Goal: Communication & Community: Answer question/provide support

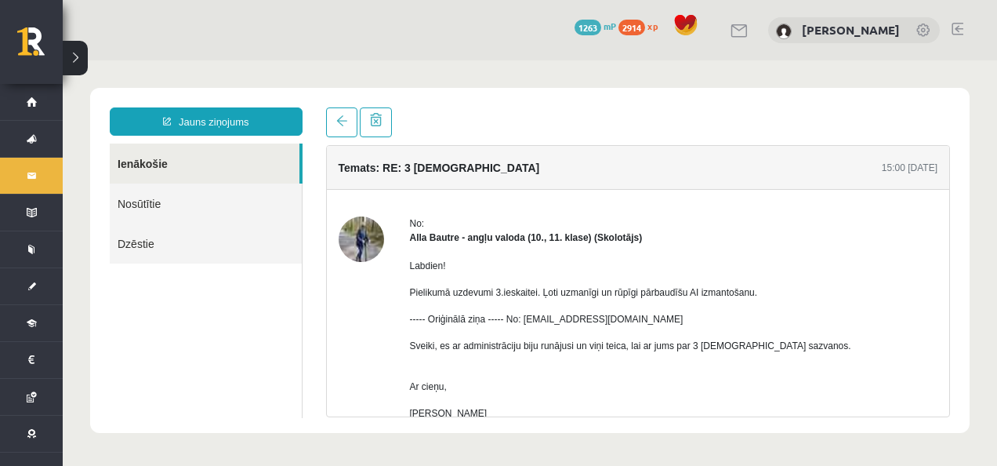
scroll to position [166, 0]
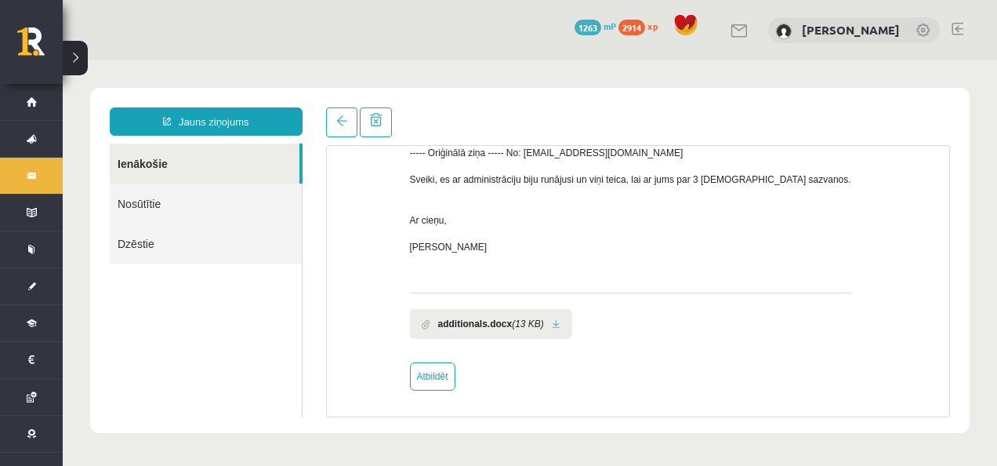
click at [222, 367] on ul "Ienākošie Nosūtītie Dzēstie" at bounding box center [206, 280] width 193 height 274
click at [421, 379] on link "Atbildēt" at bounding box center [432, 376] width 45 height 28
type input "**********"
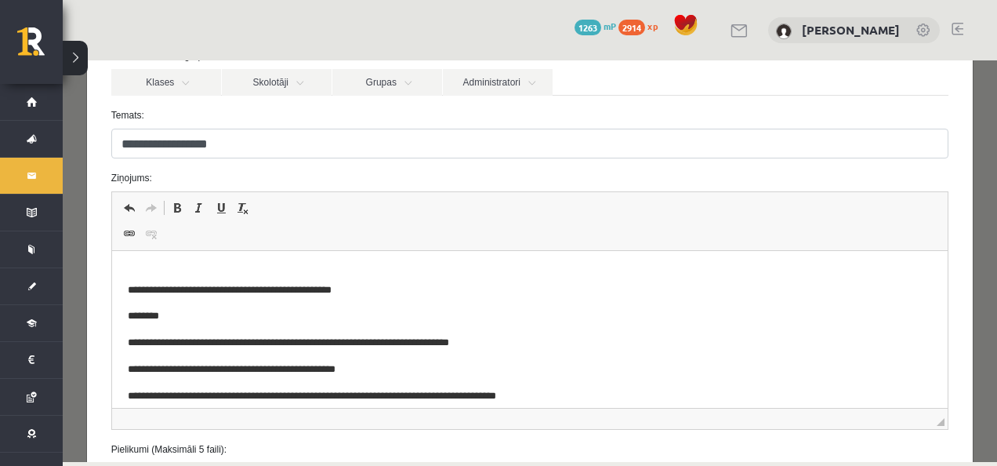
scroll to position [0, 0]
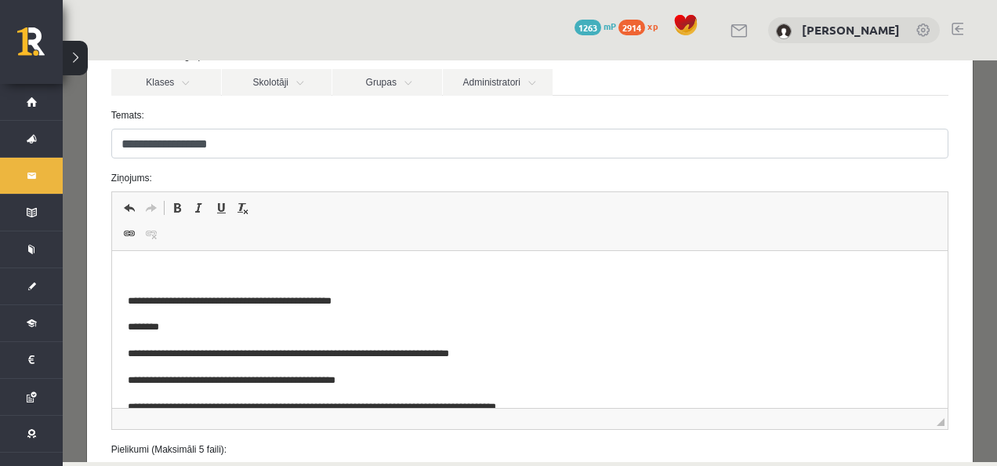
click at [332, 274] on p "Editor, wiswyg-editor-47433944678580-1760350388-560" at bounding box center [529, 275] width 804 height 16
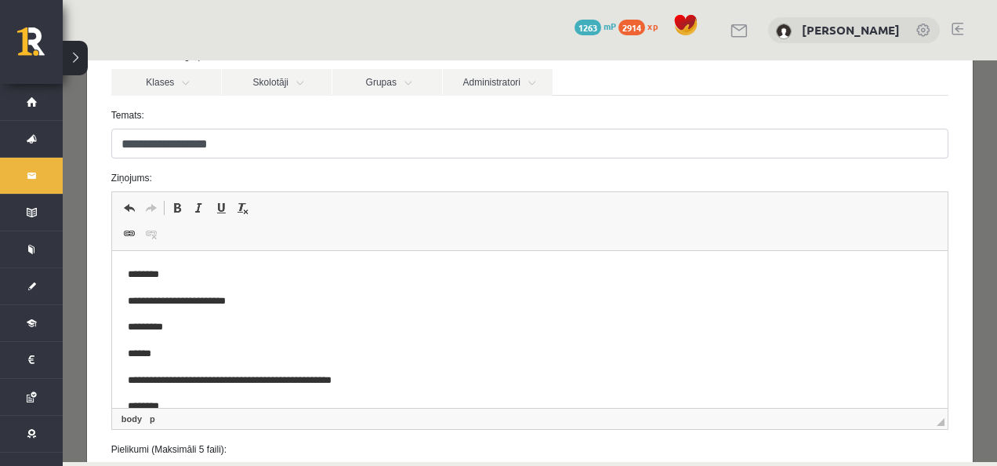
click at [136, 328] on p "*********" at bounding box center [518, 327] width 783 height 16
click at [127, 238] on span at bounding box center [129, 233] width 13 height 13
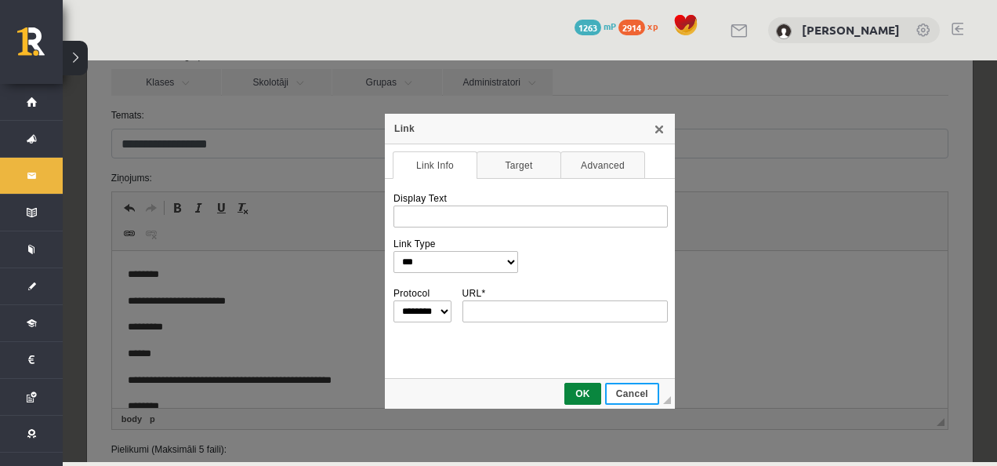
click at [626, 394] on span "Cancel" at bounding box center [632, 393] width 51 height 11
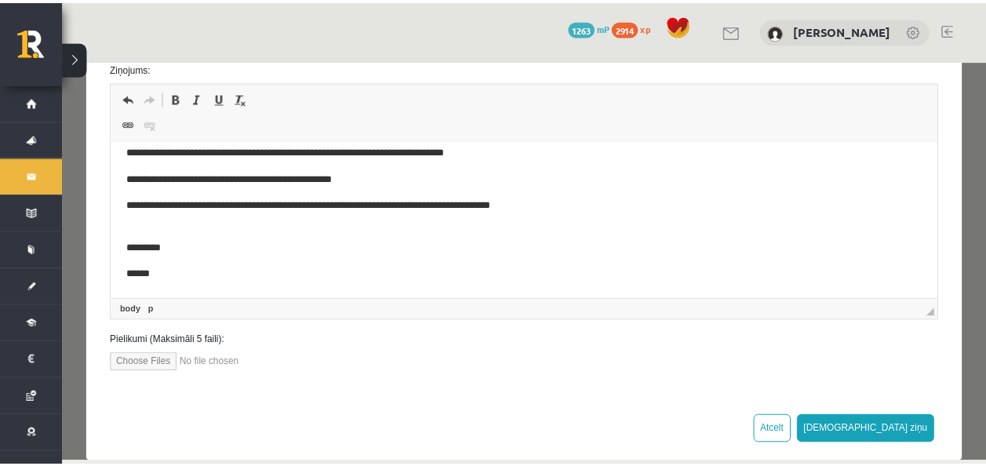
scroll to position [275, 0]
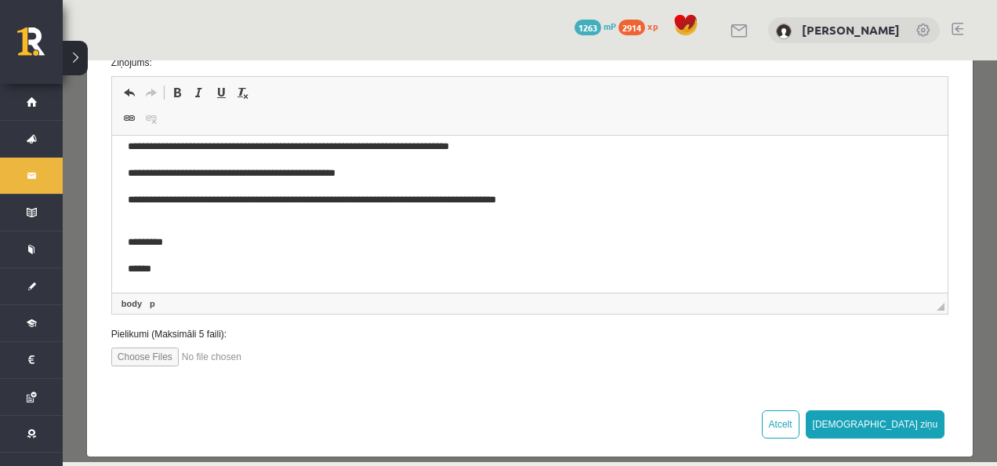
click at [161, 356] on input "file" at bounding box center [200, 356] width 178 height 19
click at [171, 360] on input "file" at bounding box center [200, 356] width 178 height 19
type input "**********"
click at [906, 430] on button "[DEMOGRAPHIC_DATA] ziņu" at bounding box center [876, 424] width 140 height 28
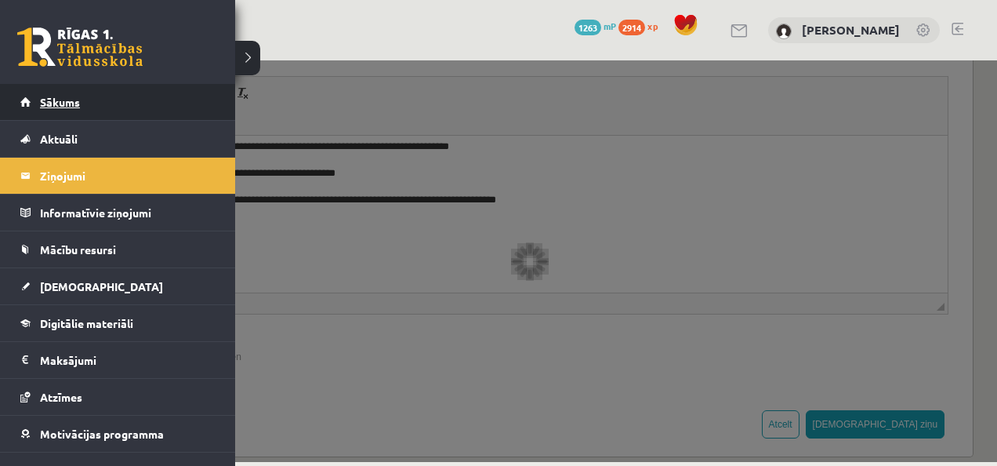
click at [35, 103] on link "Sākums" at bounding box center [117, 102] width 195 height 36
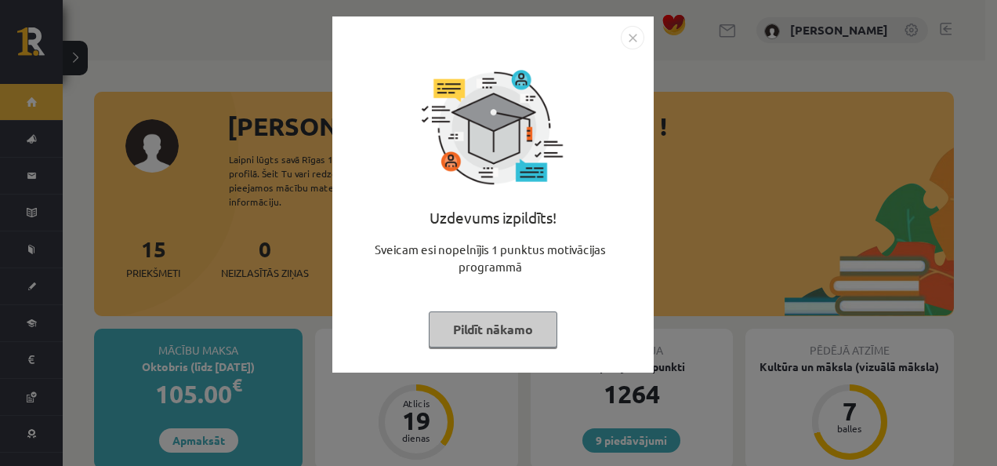
click at [500, 324] on button "Pildīt nākamo" at bounding box center [493, 329] width 129 height 36
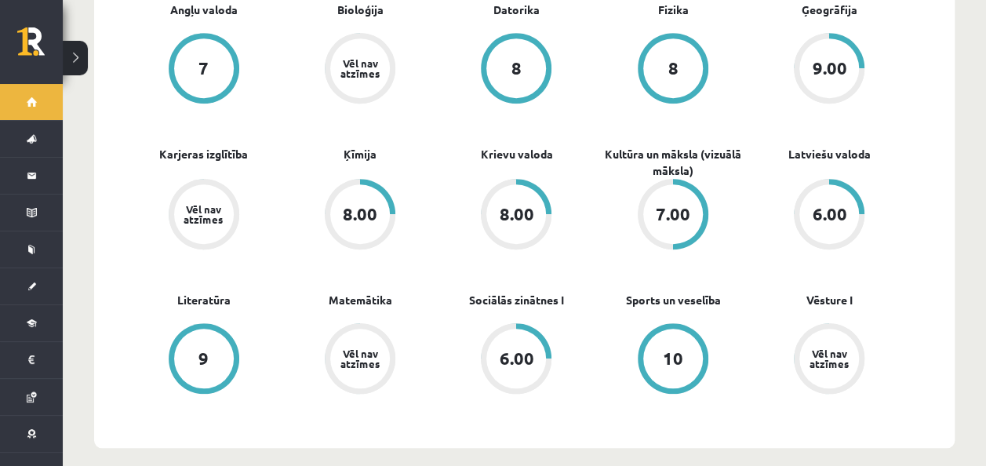
scroll to position [547, 0]
